Goal: Transaction & Acquisition: Purchase product/service

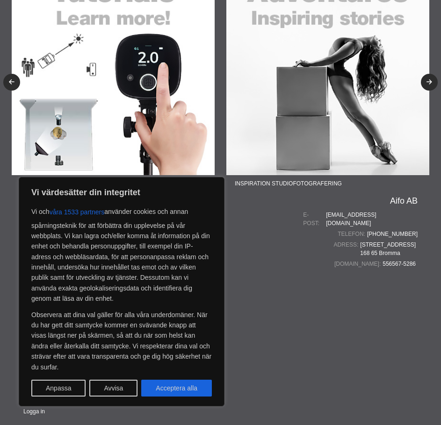
scroll to position [561, 0]
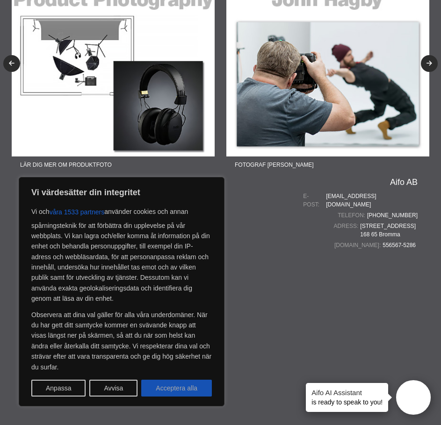
click at [157, 387] on button "Acceptera alla" at bounding box center [176, 388] width 71 height 17
checkbox input "true"
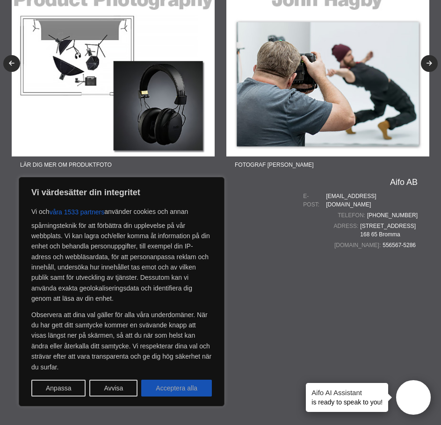
checkbox input "true"
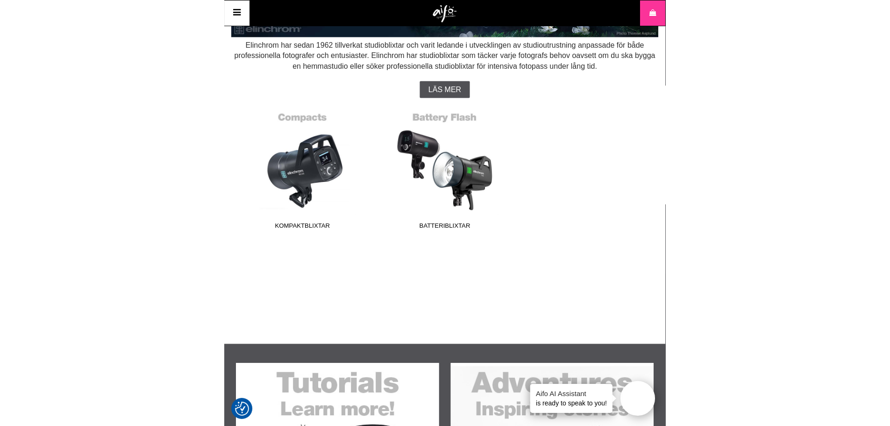
scroll to position [0, 0]
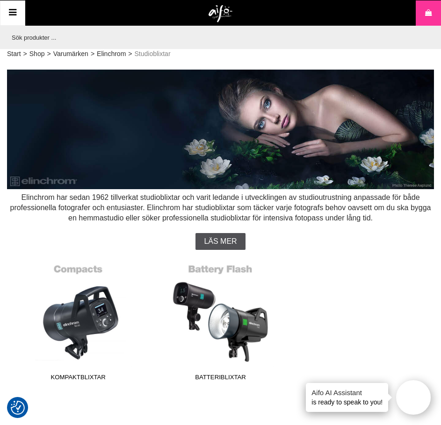
click at [9, 13] on icon at bounding box center [12, 13] width 11 height 14
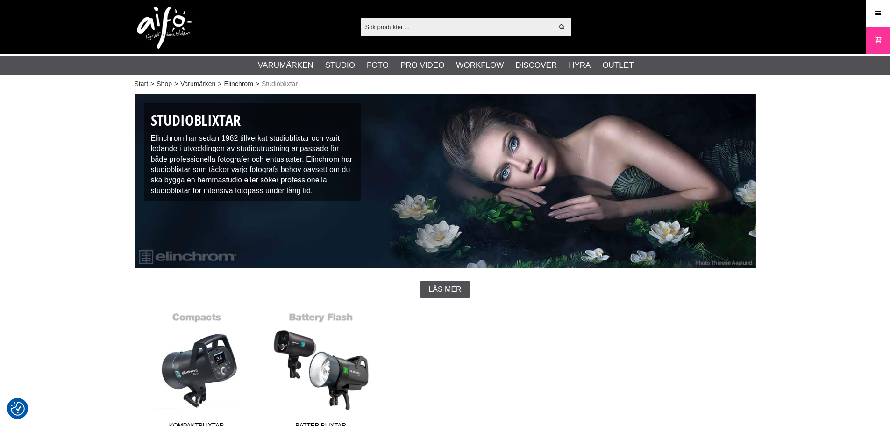
scroll to position [18, 0]
